Goal: Navigation & Orientation: Find specific page/section

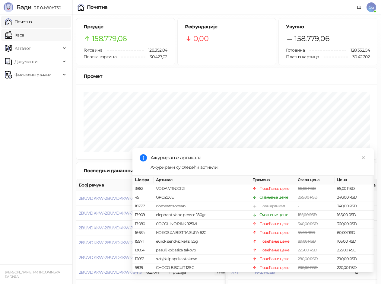
click at [24, 33] on link "Каса" at bounding box center [14, 35] width 19 height 12
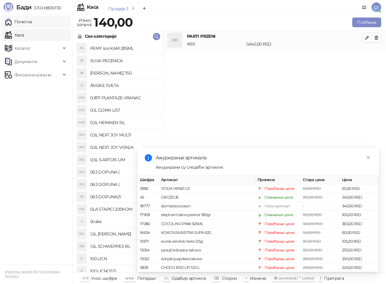
click at [32, 19] on link "Почетна" at bounding box center [18, 22] width 27 height 12
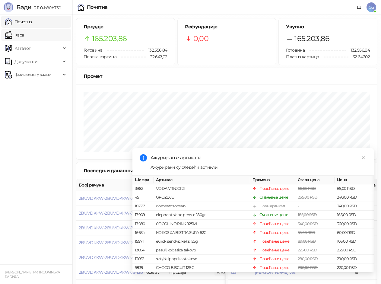
click at [24, 34] on link "Каса" at bounding box center [14, 35] width 19 height 12
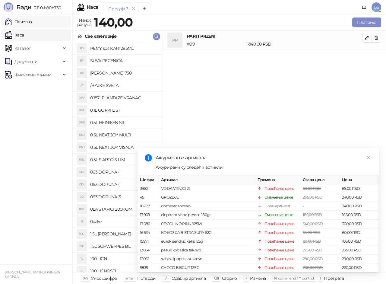
click at [32, 23] on link "Почетна" at bounding box center [18, 22] width 27 height 12
